Goal: Task Accomplishment & Management: Use online tool/utility

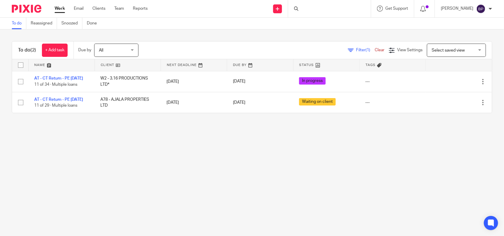
click at [333, 169] on main "To do Reassigned Snoozed Done To do (2) + Add task Due by All All Today Tomorro…" at bounding box center [252, 118] width 504 height 236
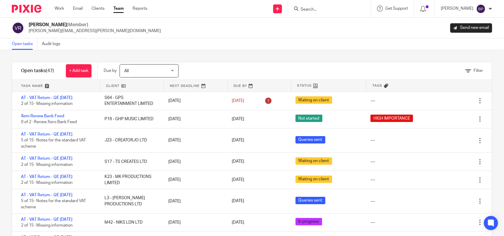
click at [23, 44] on link "Open tasks" at bounding box center [25, 44] width 26 height 12
click at [324, 57] on div "Filter tasks Only show tasks matching all of these conditions 1 Client name Is …" at bounding box center [252, 143] width 504 height 186
click at [298, 64] on div "Filter" at bounding box center [342, 70] width 298 height 17
click at [217, 30] on div "Vipul Rawal (Member) vipul.rawal@confiancebizsol.com Send new email" at bounding box center [252, 28] width 480 height 12
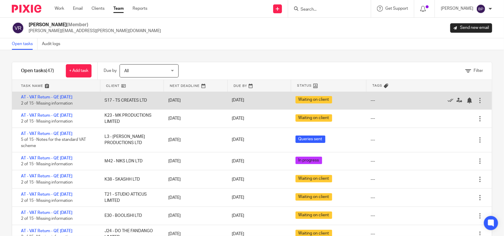
scroll to position [74, 0]
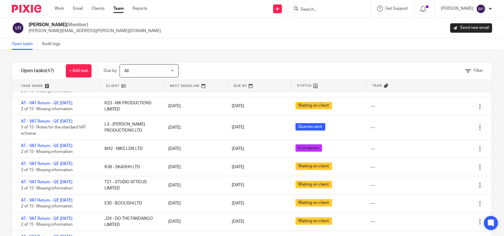
click at [260, 50] on div "Filter tasks Only show tasks matching all of these conditions 1 Client name Is …" at bounding box center [252, 143] width 504 height 186
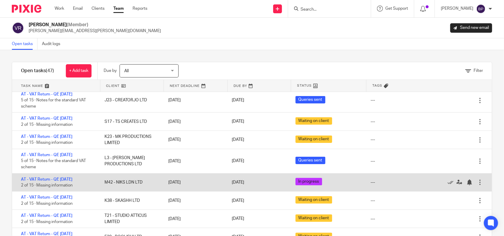
scroll to position [0, 0]
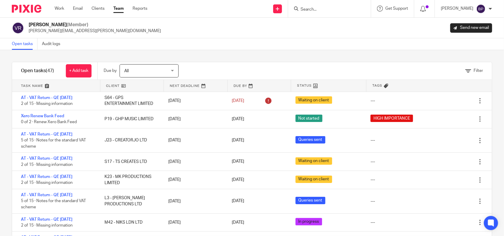
click at [240, 51] on div "Filter tasks Only show tasks matching all of these conditions 1 Client name Is …" at bounding box center [252, 143] width 504 height 186
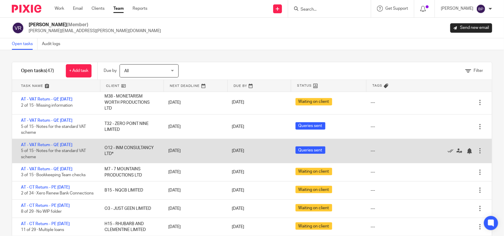
drag, startPoint x: 72, startPoint y: 165, endPoint x: 81, endPoint y: 163, distance: 10.1
click at [72, 166] on div "AT - VAT Return - QE 31-07-2025 3 of 15 · Bookkeeping Team checks" at bounding box center [55, 172] width 86 height 18
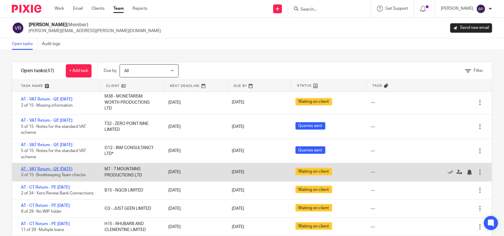
click at [72, 168] on link "AT - VAT Return - QE 31-07-2025" at bounding box center [46, 169] width 51 height 4
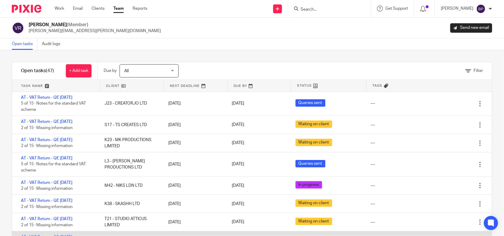
scroll to position [0, 0]
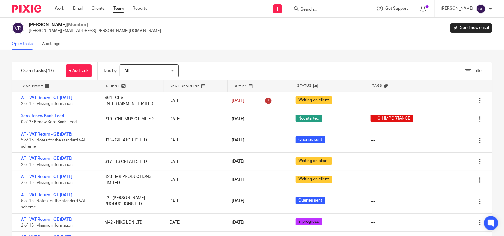
click at [302, 55] on div "Filter tasks Only show tasks matching all of these conditions 1 Client name Is …" at bounding box center [252, 143] width 504 height 186
click at [240, 54] on div "Filter tasks Only show tasks matching all of these conditions 1 Client name Is …" at bounding box center [252, 143] width 504 height 186
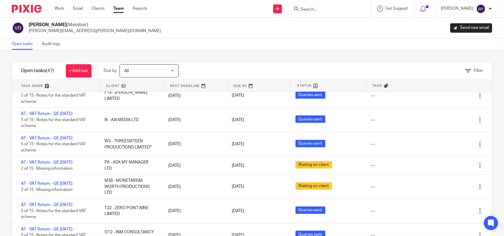
scroll to position [443, 0]
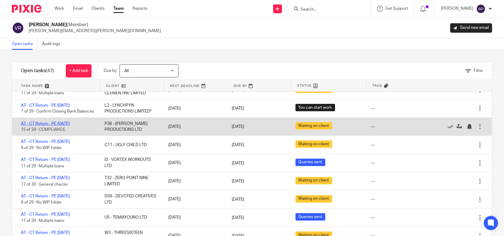
click at [70, 126] on link "AT - CT Return - PE 31-03-2025" at bounding box center [45, 124] width 49 height 4
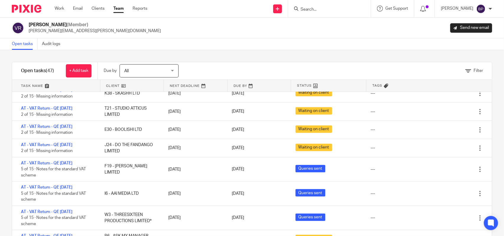
scroll to position [0, 0]
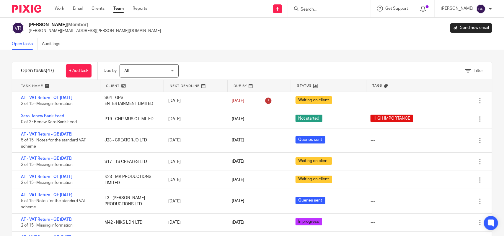
click at [224, 55] on div "Filter tasks Only show tasks matching all of these conditions 1 Client name Is …" at bounding box center [252, 143] width 504 height 186
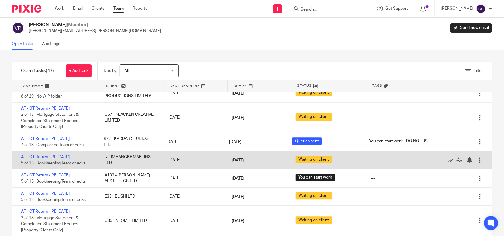
click at [65, 159] on link "AT - CT Return - PE 31-05-2025" at bounding box center [45, 157] width 49 height 4
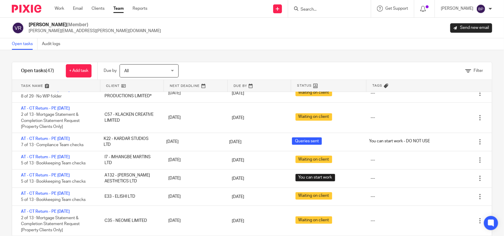
click at [222, 60] on div "Filter tasks Only show tasks matching all of these conditions 1 Client name Is …" at bounding box center [252, 143] width 504 height 186
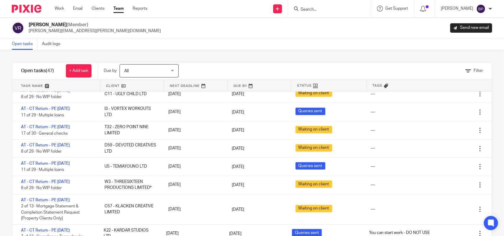
scroll to position [549, 0]
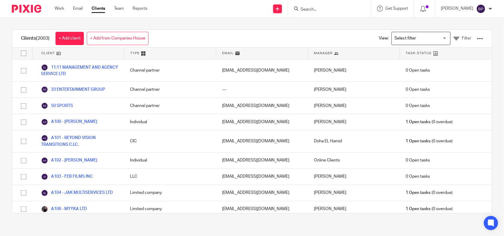
click at [322, 10] on input "Search" at bounding box center [326, 9] width 53 height 5
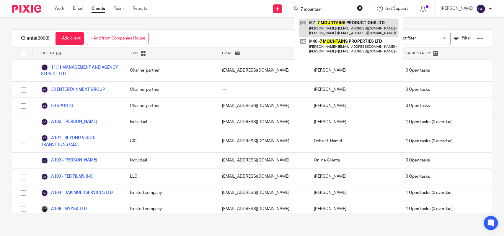
type input "7 mountain"
click at [331, 22] on link at bounding box center [349, 28] width 100 height 18
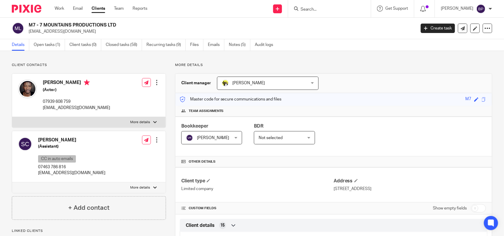
click at [96, 9] on link "Clients" at bounding box center [98, 9] width 14 height 6
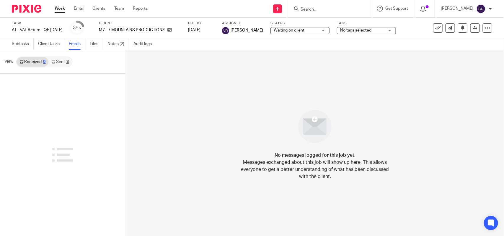
click at [64, 61] on link "Sent 3" at bounding box center [59, 61] width 23 height 9
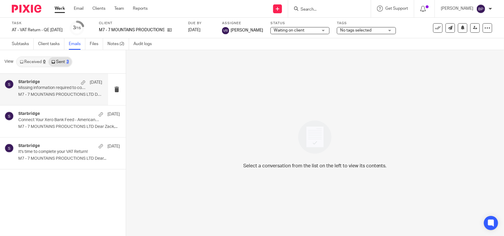
click at [58, 85] on div "Starbridge 4 Aug" at bounding box center [60, 83] width 84 height 6
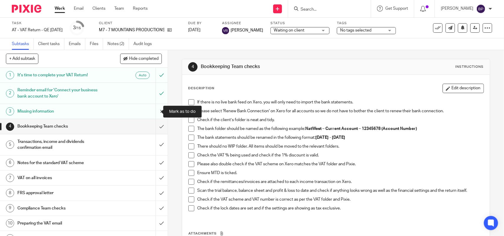
click at [153, 111] on input "submit" at bounding box center [84, 111] width 168 height 15
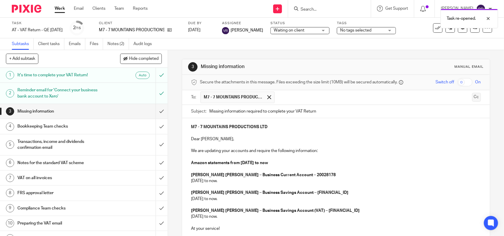
click at [472, 98] on button "Cc" at bounding box center [476, 97] width 9 height 9
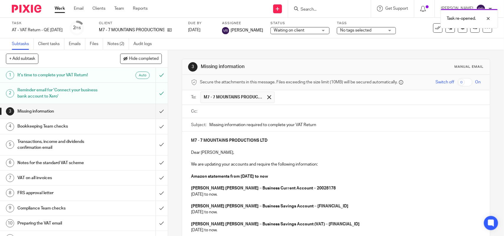
click at [245, 118] on div at bounding box center [340, 111] width 280 height 13
click at [247, 115] on input "text" at bounding box center [340, 111] width 276 height 7
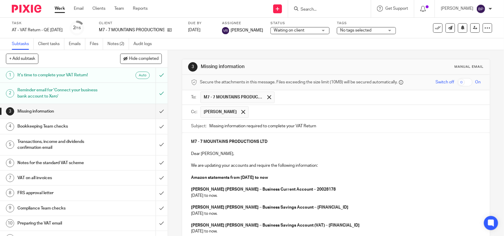
click at [209, 127] on input "Missing information required to complete your VAT Return" at bounding box center [344, 126] width 271 height 13
type input "URGENT - Missing information required to complete your VAT Return"
click at [362, 154] on p "Dear Zackary," at bounding box center [335, 154] width 289 height 6
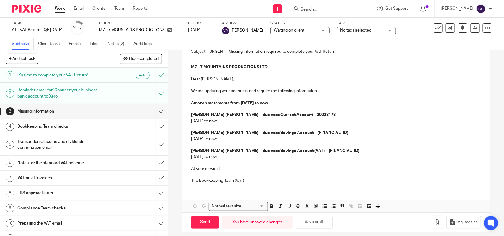
scroll to position [81, 0]
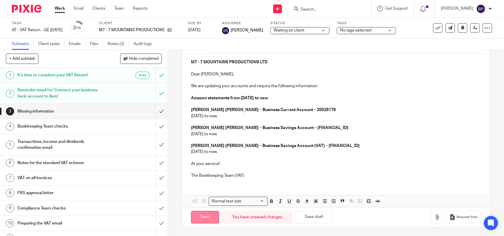
click at [201, 217] on input "Send" at bounding box center [205, 217] width 28 height 13
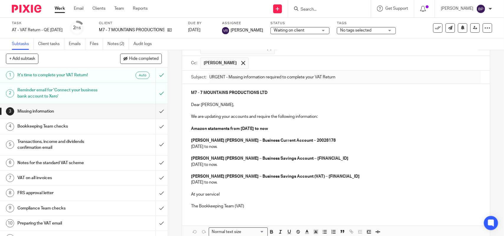
scroll to position [0, 0]
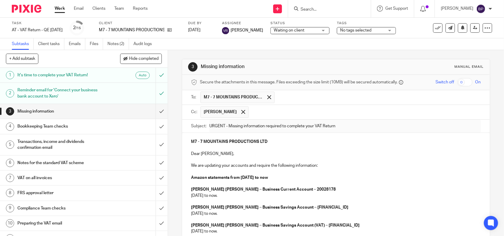
type input "Sent"
